Goal: Task Accomplishment & Management: Use online tool/utility

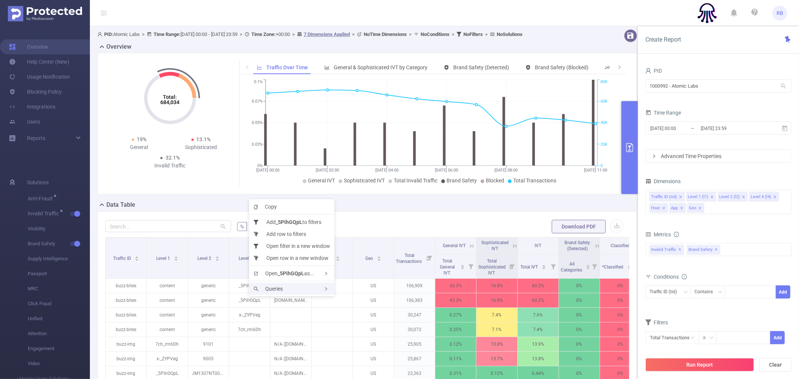
click at [286, 293] on div "Queries" at bounding box center [291, 289] width 85 height 12
click at [285, 289] on div "Queries" at bounding box center [291, 289] width 85 height 12
click at [723, 211] on div "Traffic ID (tid) Level 1 (l1) Level 2 (l2) Level 4 (l4) Host App Geo" at bounding box center [719, 202] width 146 height 24
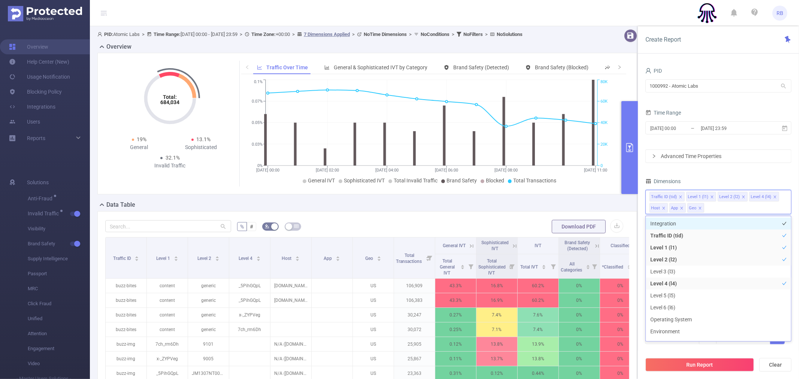
click at [710, 224] on li "Integration" at bounding box center [718, 224] width 145 height 12
click at [731, 208] on icon "icon: close" at bounding box center [731, 208] width 3 height 3
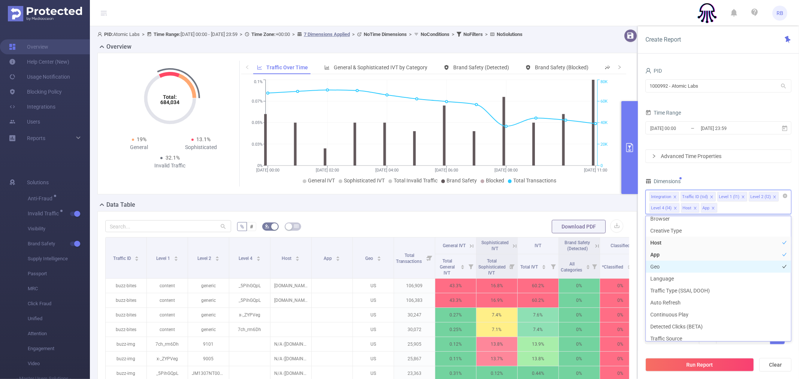
click at [679, 265] on li "Geo" at bounding box center [718, 267] width 145 height 12
click at [732, 182] on div "Dimensions" at bounding box center [719, 182] width 146 height 12
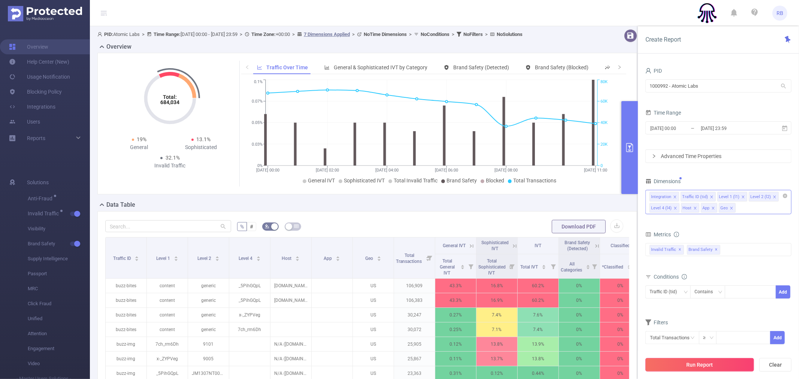
click at [688, 361] on button "Run Report" at bounding box center [700, 364] width 109 height 13
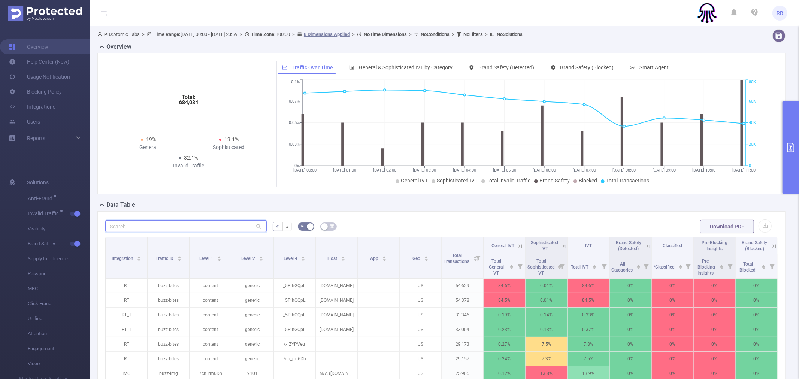
click at [123, 227] on input "text" at bounding box center [186, 226] width 162 height 12
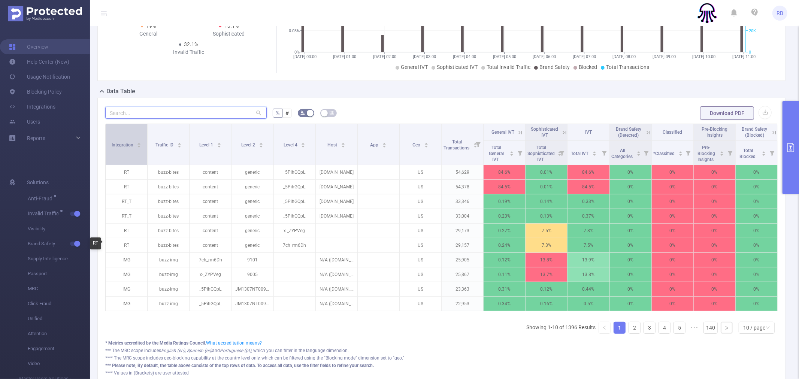
scroll to position [125, 0]
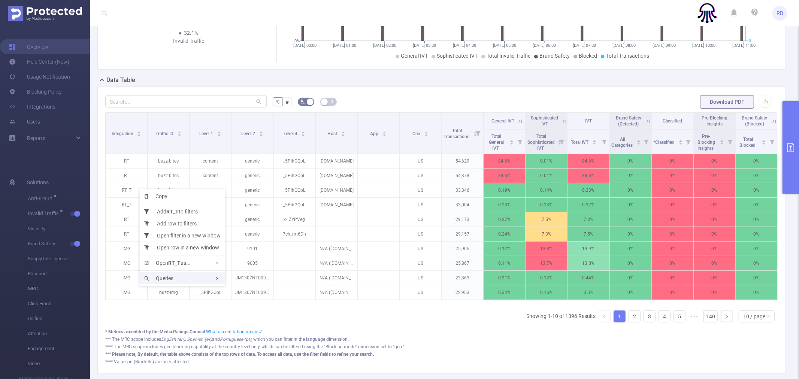
click at [174, 281] on span "Queries" at bounding box center [158, 278] width 29 height 6
